Goal: Find specific page/section: Find specific page/section

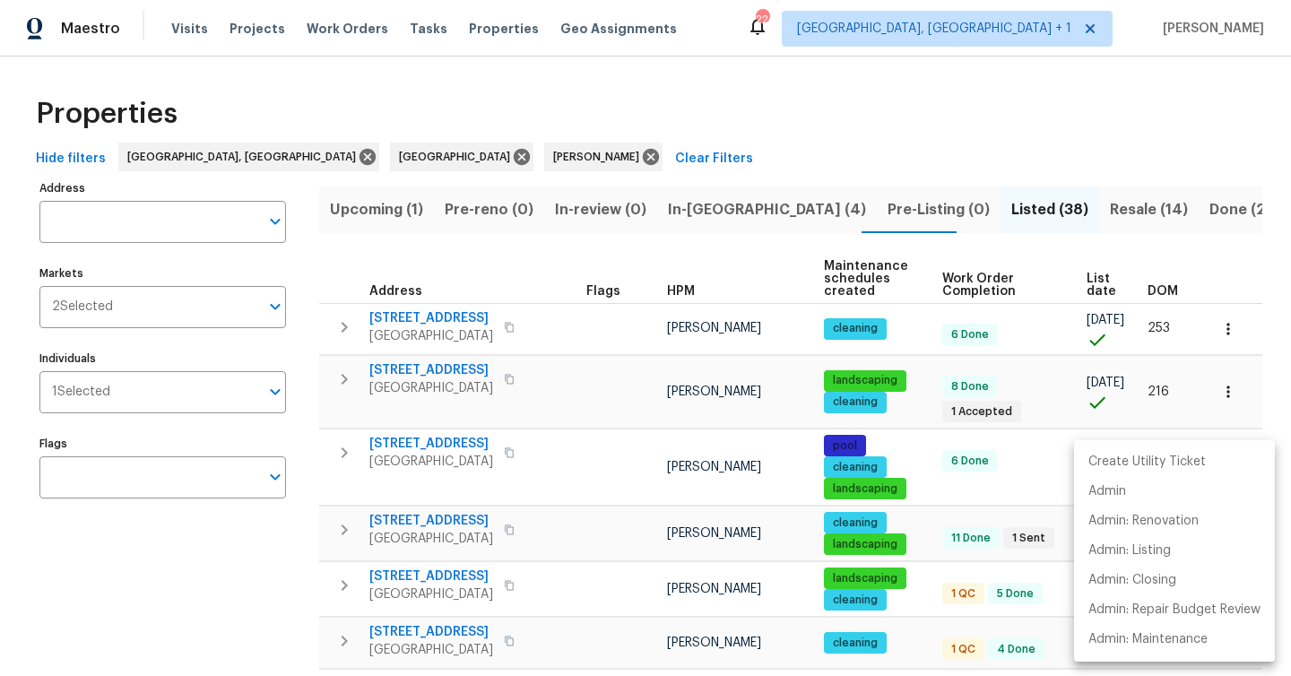
scroll to position [76, 0]
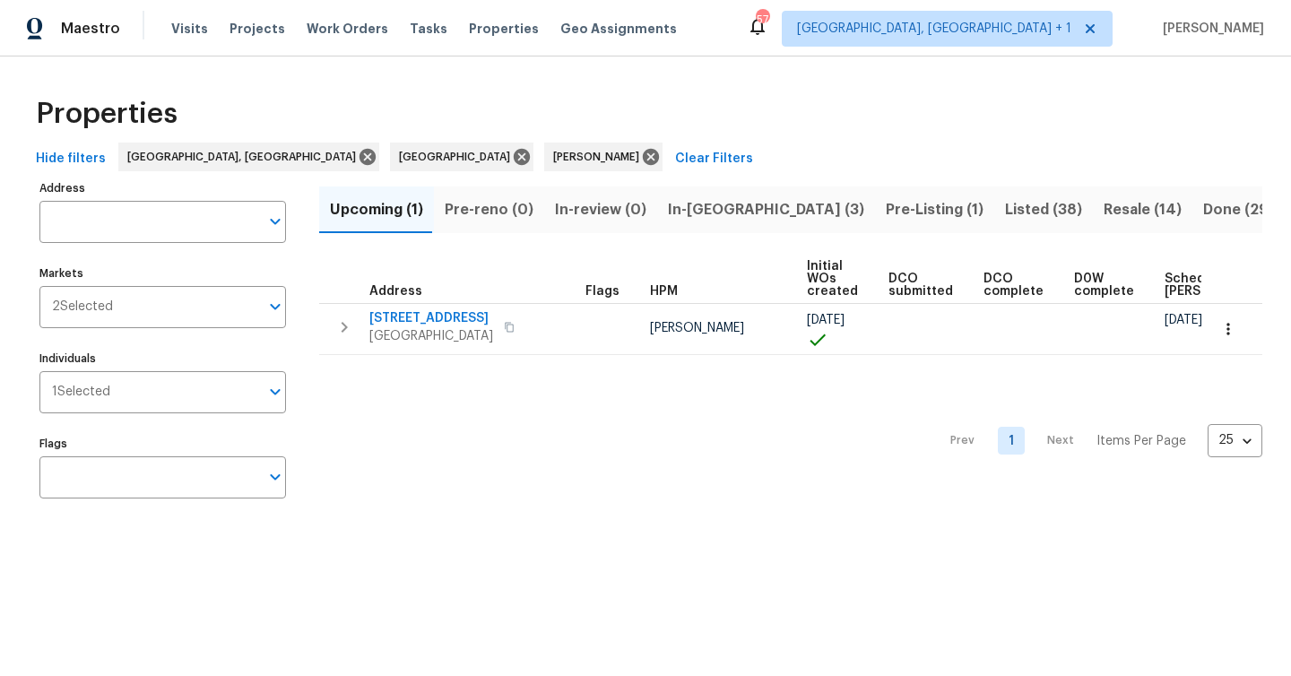
click at [680, 204] on span "In-[GEOGRAPHIC_DATA] (3)" at bounding box center [766, 209] width 196 height 25
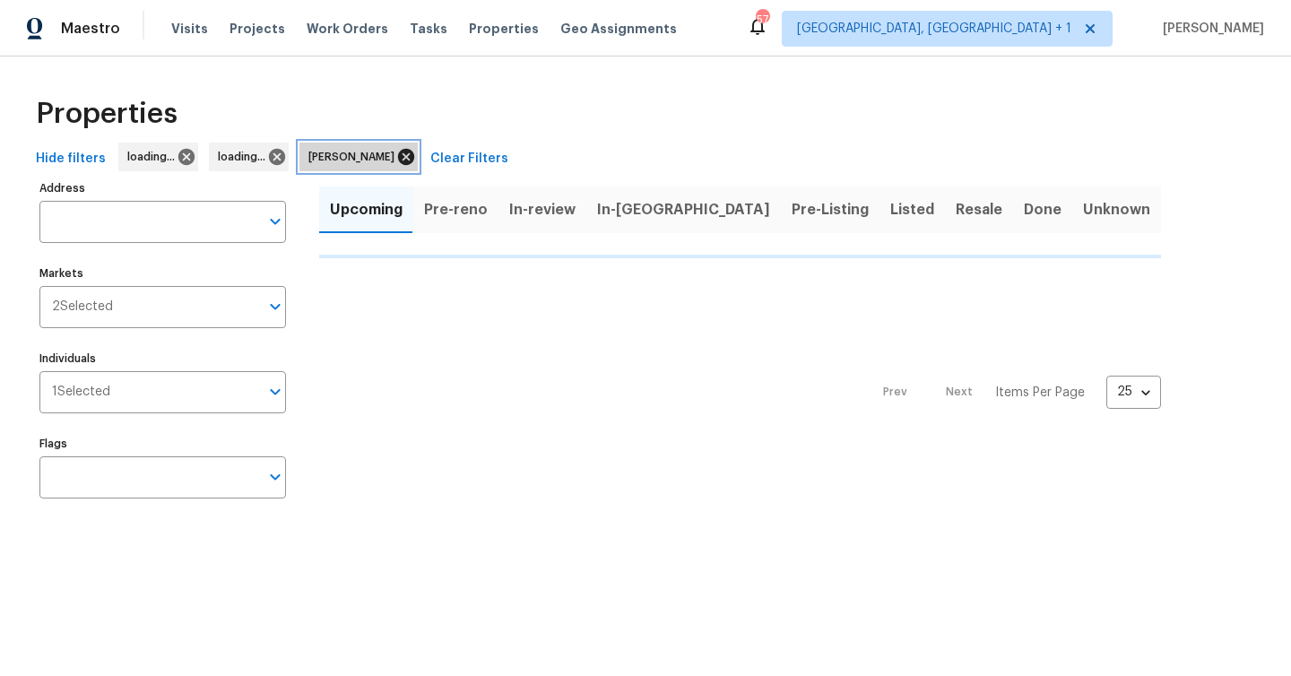
click at [398, 156] on icon at bounding box center [406, 157] width 16 height 16
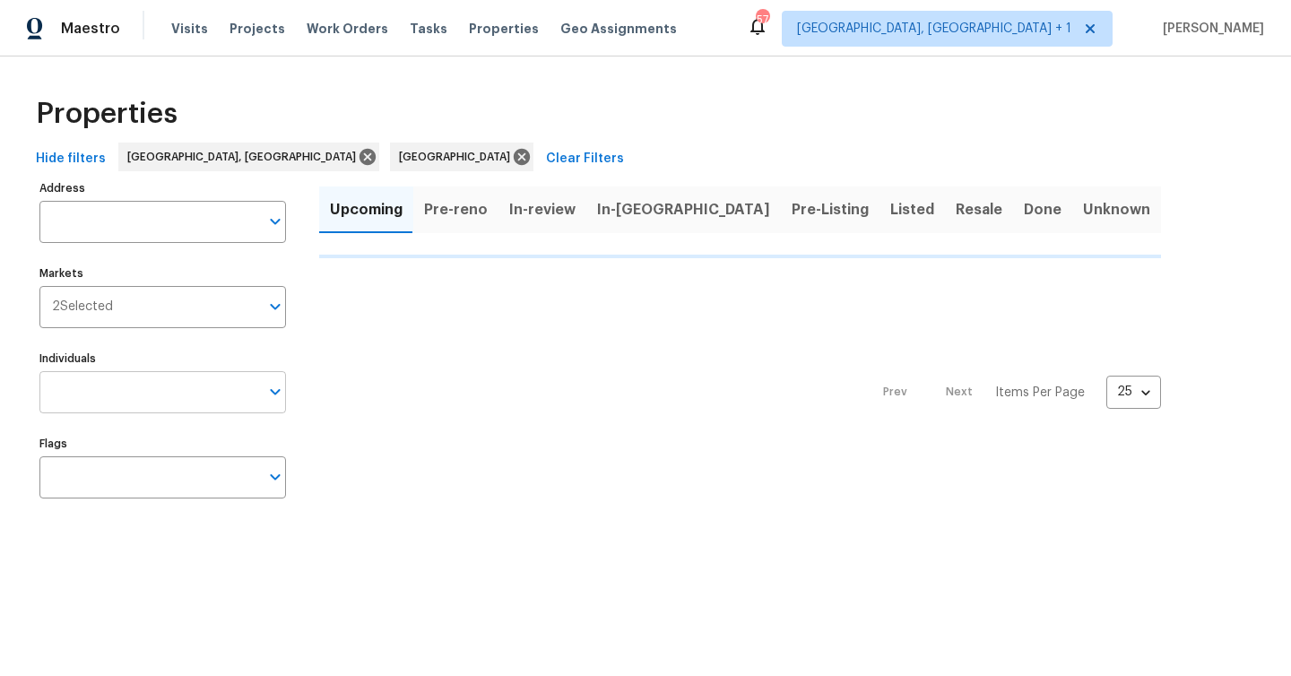
click at [148, 394] on input "Individuals" at bounding box center [149, 392] width 220 height 42
type input "naomi"
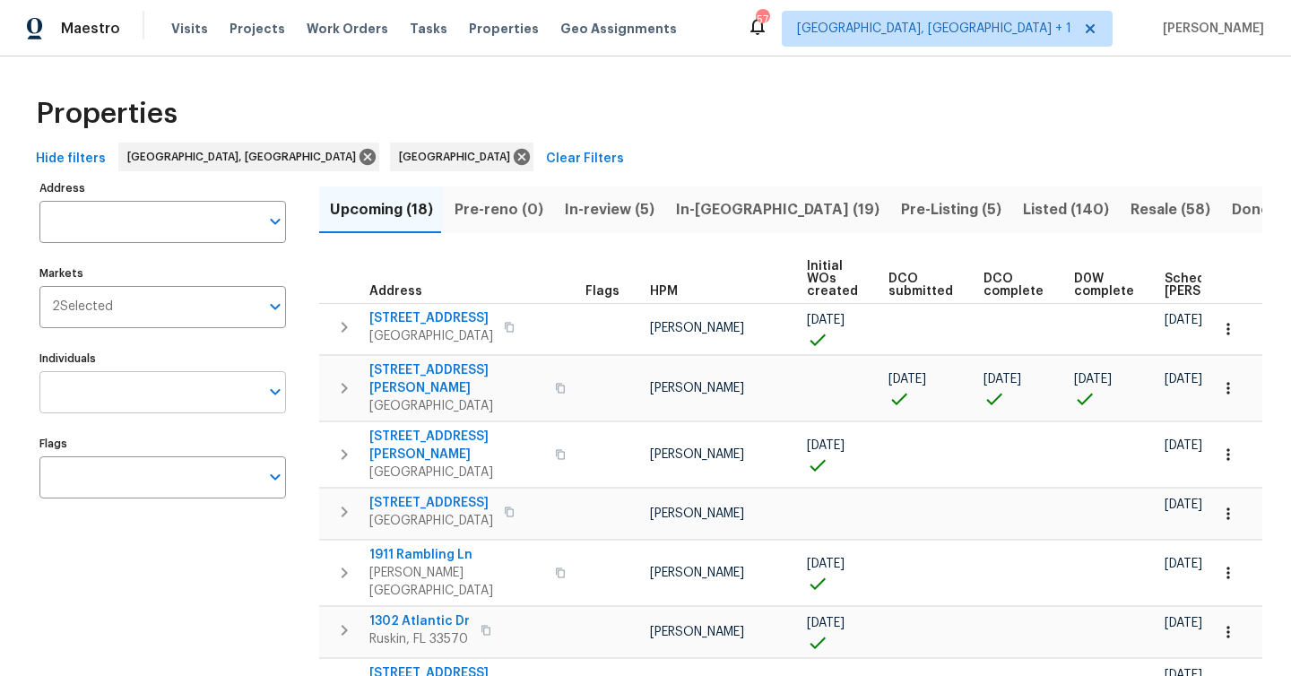
click at [160, 406] on input "Individuals" at bounding box center [149, 392] width 220 height 42
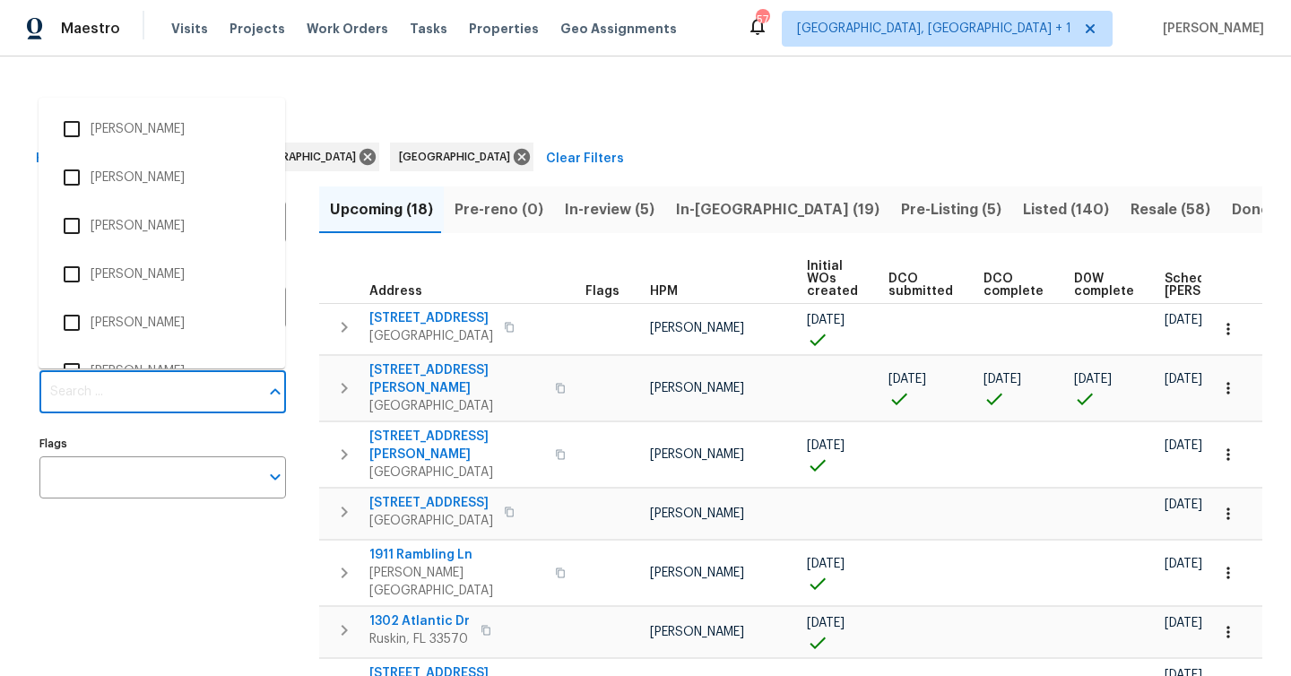
scroll to position [0, 196]
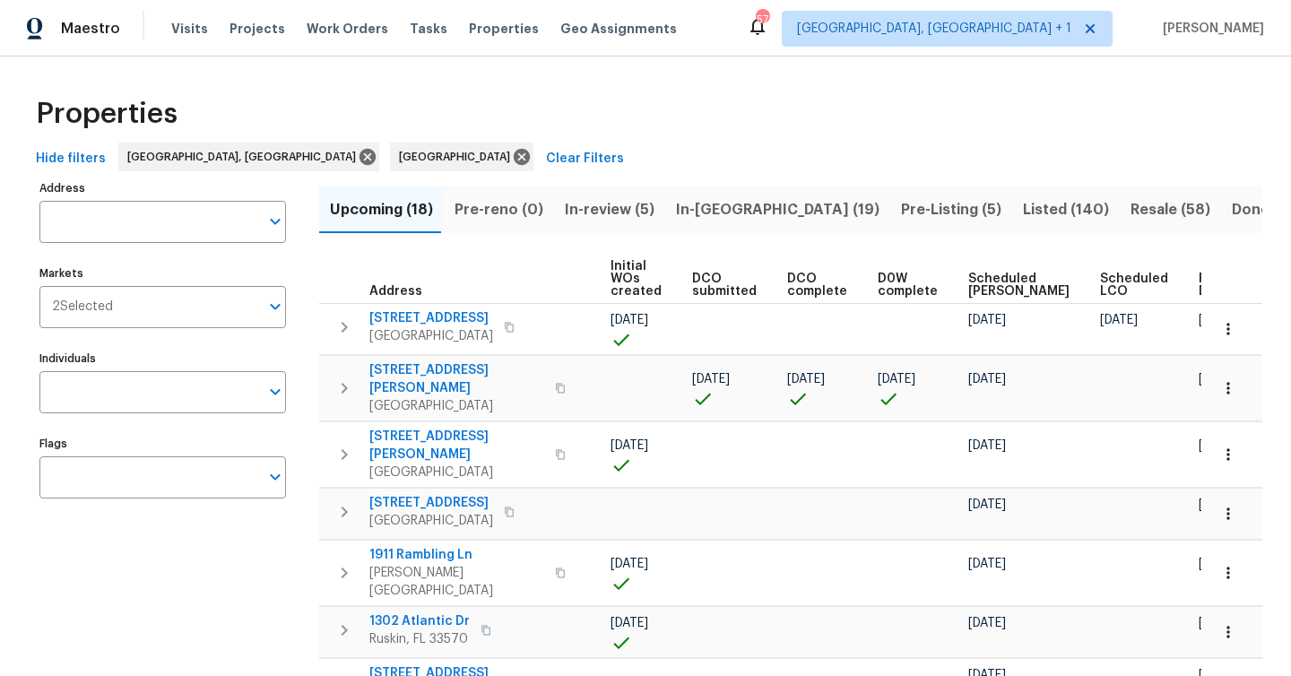
click at [1199, 289] on span "Ready Date" at bounding box center [1218, 285] width 39 height 25
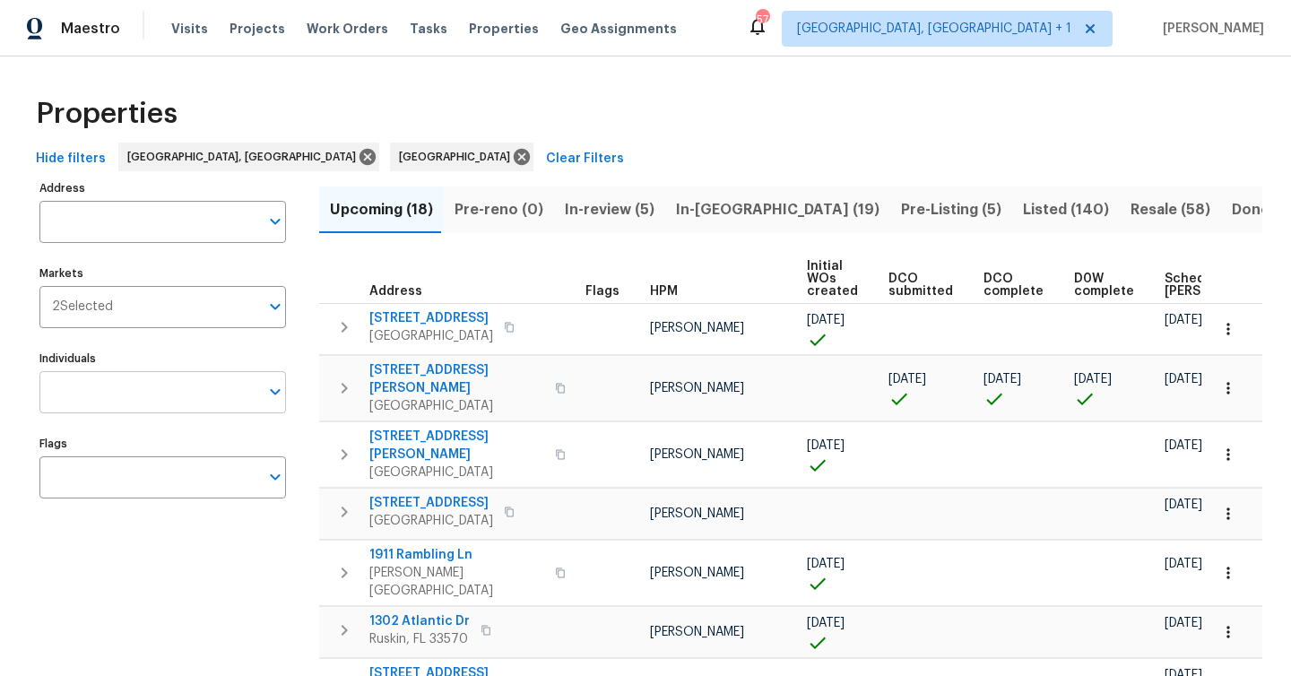
click at [130, 399] on input "Individuals" at bounding box center [149, 392] width 220 height 42
type input "bobby"
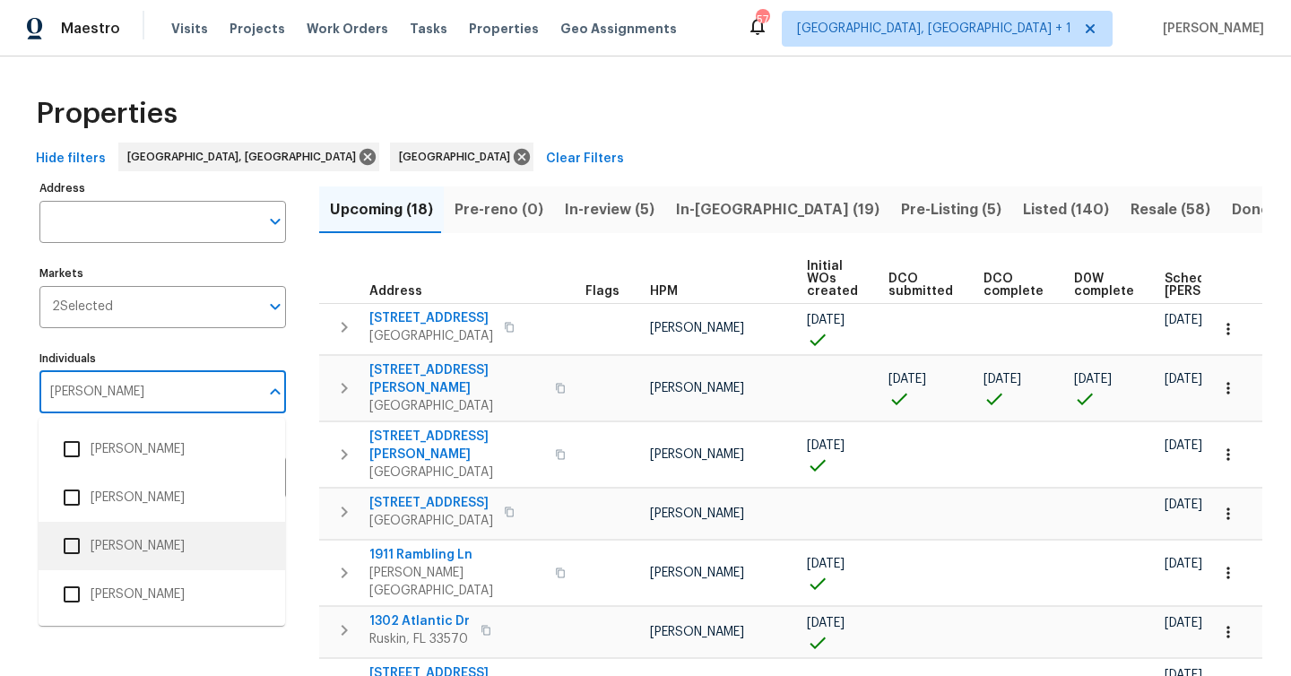
click at [152, 548] on li "Bobby Fortin" at bounding box center [162, 546] width 218 height 38
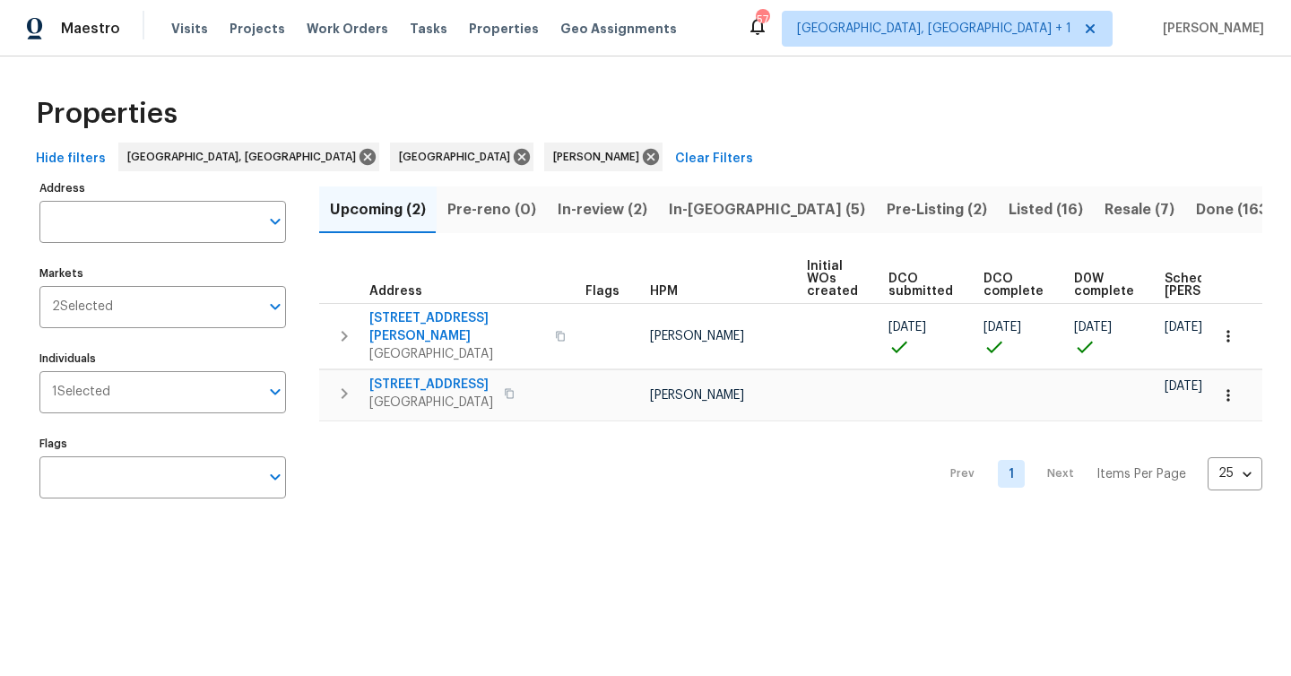
click at [681, 212] on span "In-reno (5)" at bounding box center [767, 209] width 196 height 25
